Goal: Complete application form

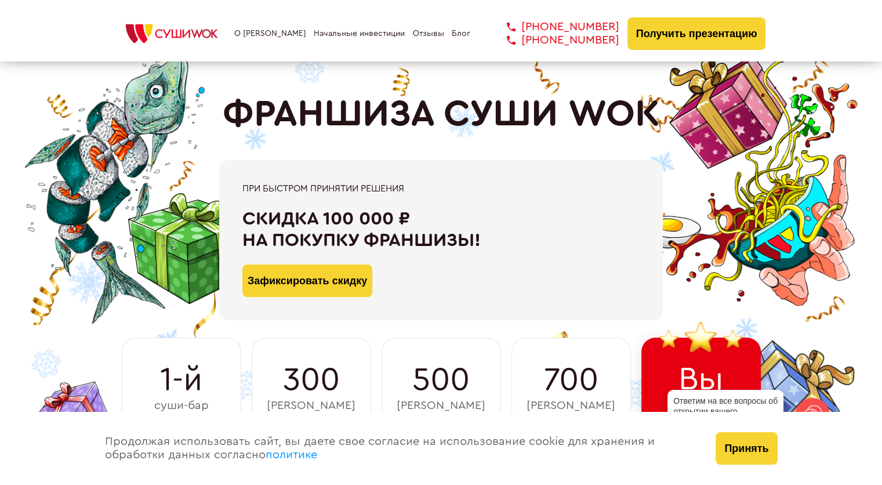
scroll to position [18, 0]
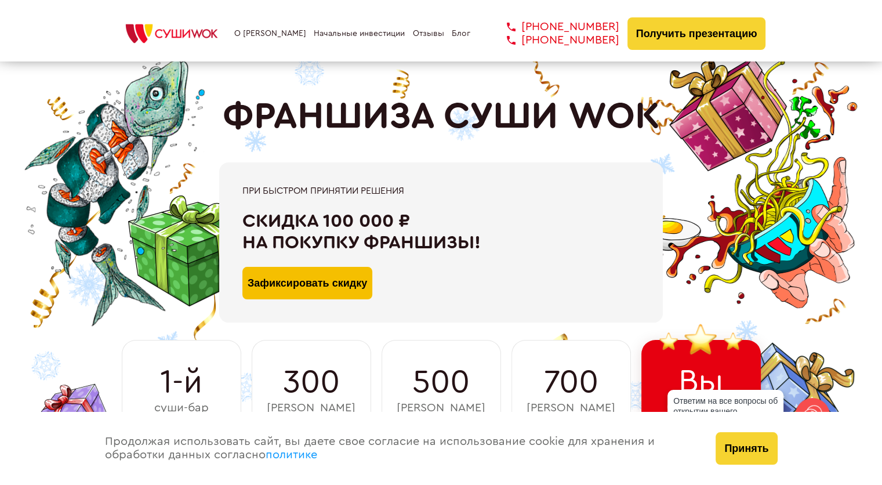
click at [319, 284] on button "Зафиксировать скидку" at bounding box center [307, 283] width 130 height 32
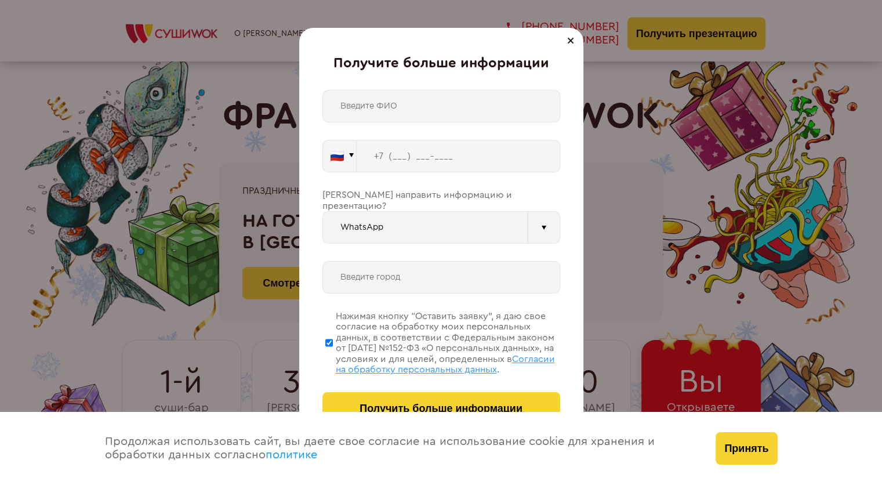
click at [416, 94] on input "text" at bounding box center [441, 106] width 238 height 32
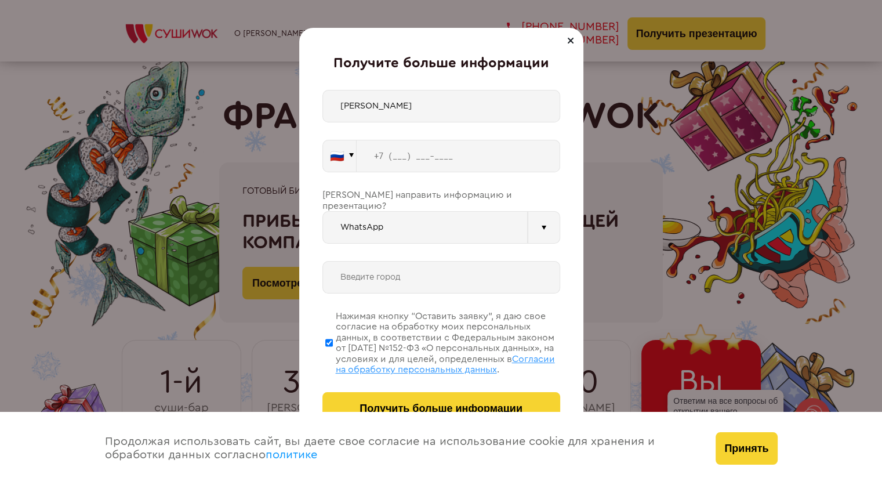
type input "[PERSON_NAME]"
click at [392, 155] on input "tel" at bounding box center [458, 156] width 203 height 32
paste input "[PHONE_NUMBER]"
type input "[PHONE_NUMBER]"
click at [400, 274] on input "text" at bounding box center [441, 277] width 238 height 32
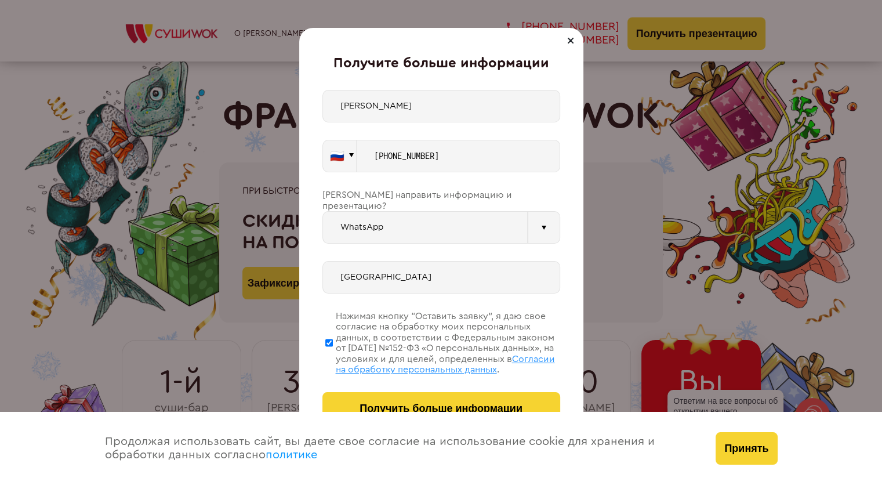
type input "[GEOGRAPHIC_DATA]"
click at [547, 212] on div at bounding box center [544, 227] width 32 height 32
click at [378, 295] on div "Телефон" at bounding box center [425, 301] width 204 height 23
type input "Телефон"
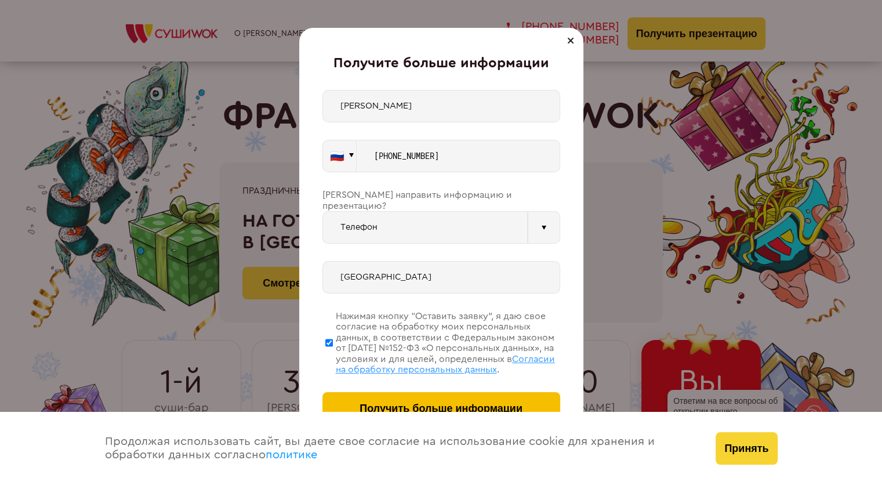
click at [389, 406] on span "Получить больше информации" at bounding box center [440, 408] width 163 height 12
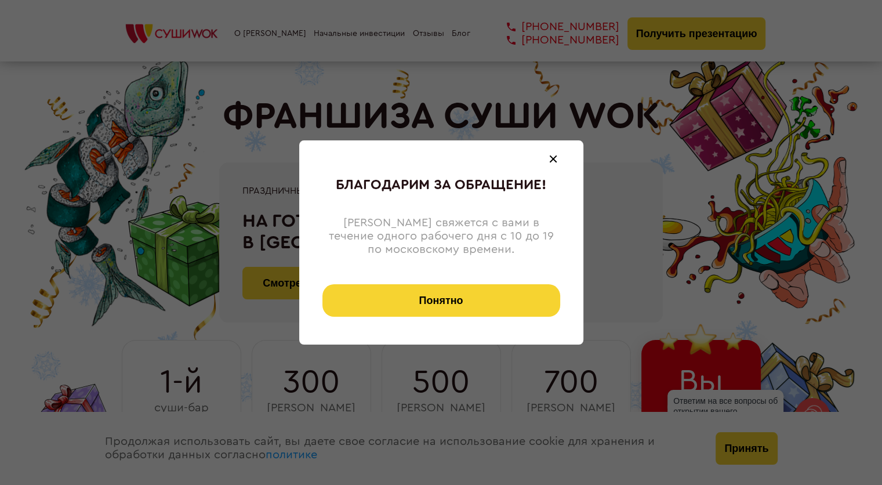
click at [463, 288] on button "Понятно" at bounding box center [441, 300] width 238 height 32
